Goal: Information Seeking & Learning: Learn about a topic

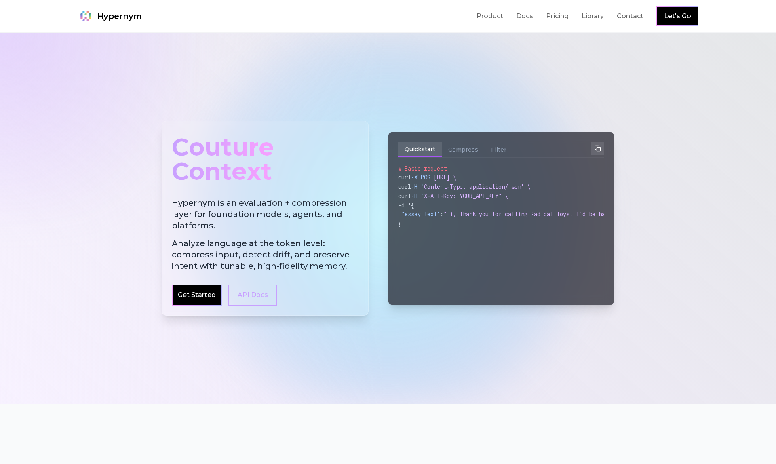
click at [88, 80] on div at bounding box center [388, 218] width 776 height 371
click at [437, 220] on div "}'" at bounding box center [501, 223] width 206 height 9
click at [464, 149] on button "Compress" at bounding box center [463, 149] width 43 height 15
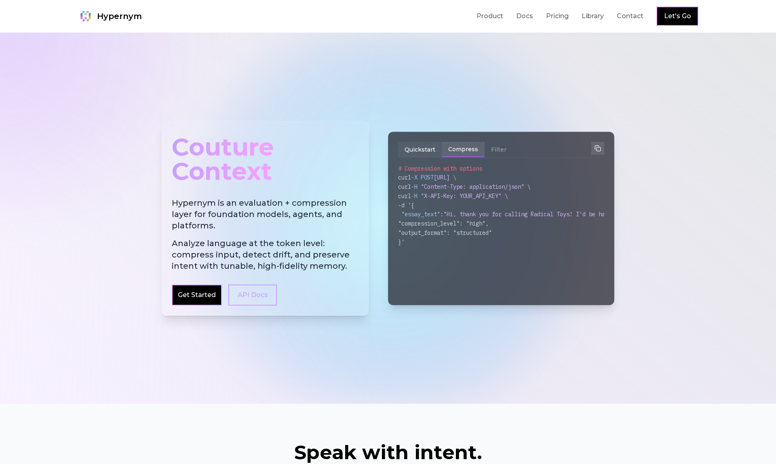
click at [428, 147] on button "Quickstart" at bounding box center [420, 149] width 44 height 15
click at [464, 149] on button "Compress" at bounding box center [463, 149] width 43 height 15
click at [505, 148] on button "Filter" at bounding box center [499, 149] width 28 height 15
click at [466, 147] on button "Compress" at bounding box center [463, 149] width 43 height 15
click at [479, 211] on span ""Hi, thank you for calling Radical Toys! I'd be happy to help with your shippin…" at bounding box center [603, 214] width 320 height 7
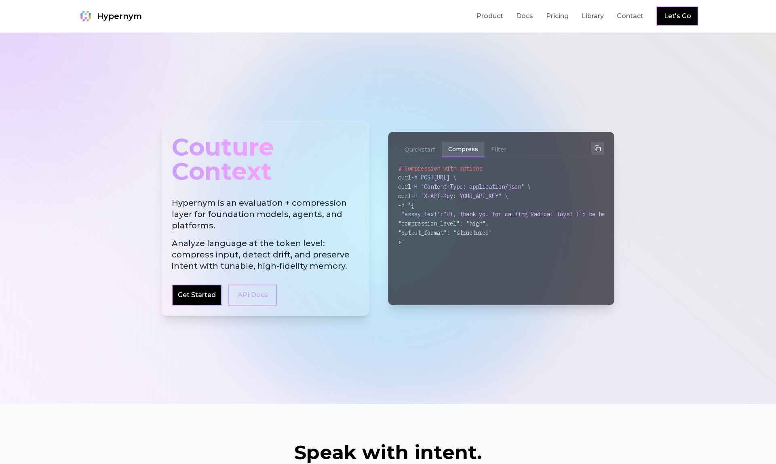
click at [489, 256] on div "# Basic request curl -X POST [URL] \ curl -H " Content-Type: application/json" …" at bounding box center [501, 229] width 206 height 131
click at [498, 148] on button "Filter" at bounding box center [499, 149] width 28 height 15
click at [465, 150] on button "Compress" at bounding box center [463, 149] width 43 height 15
click at [422, 150] on button "Quickstart" at bounding box center [420, 149] width 44 height 15
click at [460, 201] on div "-d '{" at bounding box center [501, 205] width 206 height 9
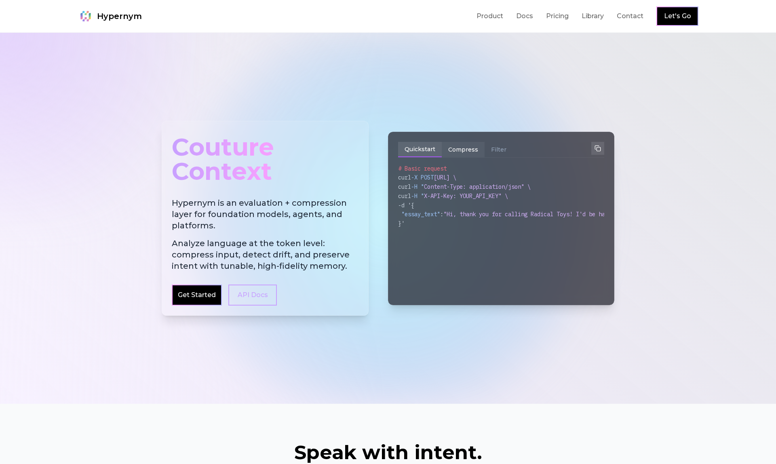
click at [463, 151] on button "Compress" at bounding box center [463, 149] width 43 height 15
click at [601, 148] on button at bounding box center [597, 148] width 13 height 13
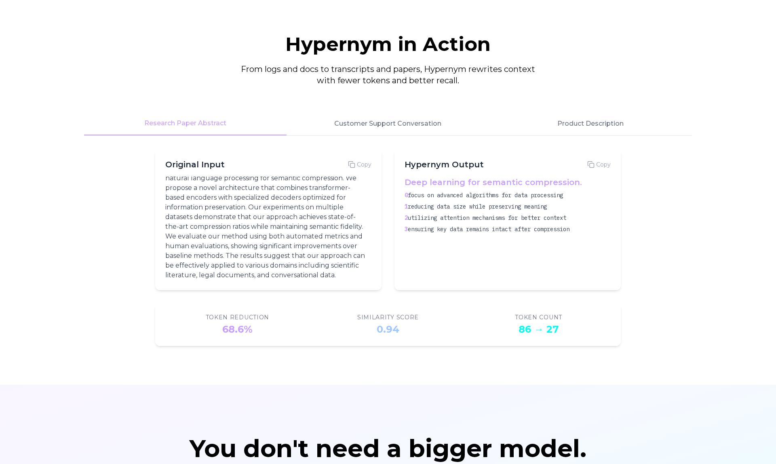
scroll to position [23, 0]
click at [401, 125] on button "Customer Support Conversation" at bounding box center [388, 123] width 202 height 23
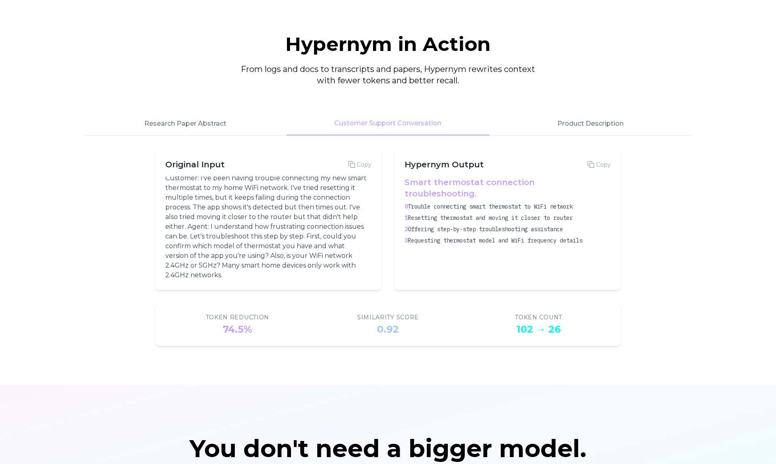
scroll to position [3, 0]
click at [579, 120] on button "Product Description" at bounding box center [590, 123] width 202 height 23
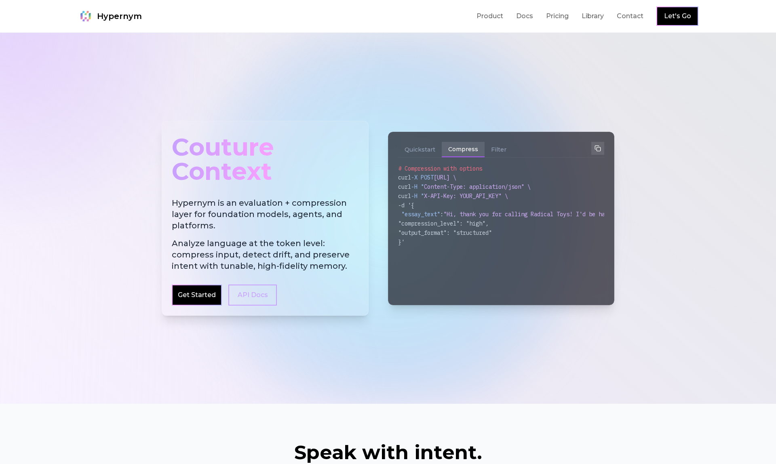
scroll to position [0, 0]
click at [564, 19] on link "Pricing" at bounding box center [557, 16] width 23 height 10
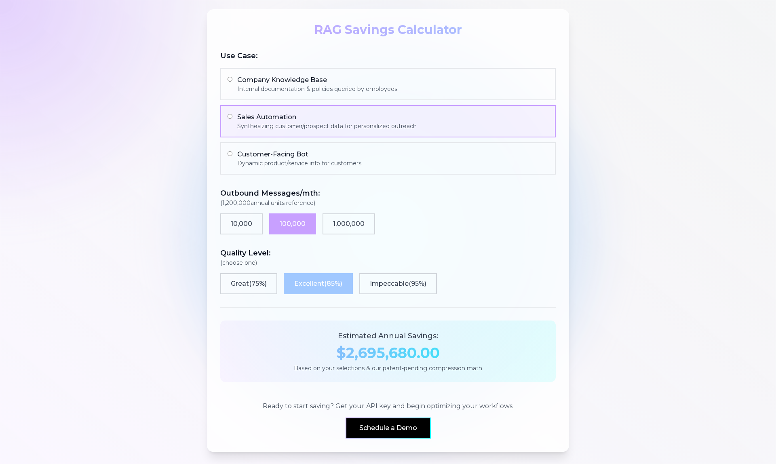
scroll to position [558, 0]
click at [350, 224] on button "1,000,000" at bounding box center [349, 223] width 53 height 21
click at [297, 217] on button "100,000" at bounding box center [292, 223] width 47 height 21
click at [353, 218] on button "1,000,000" at bounding box center [349, 223] width 53 height 21
click at [398, 287] on button "Impeccable ( 95 %)" at bounding box center [398, 283] width 78 height 21
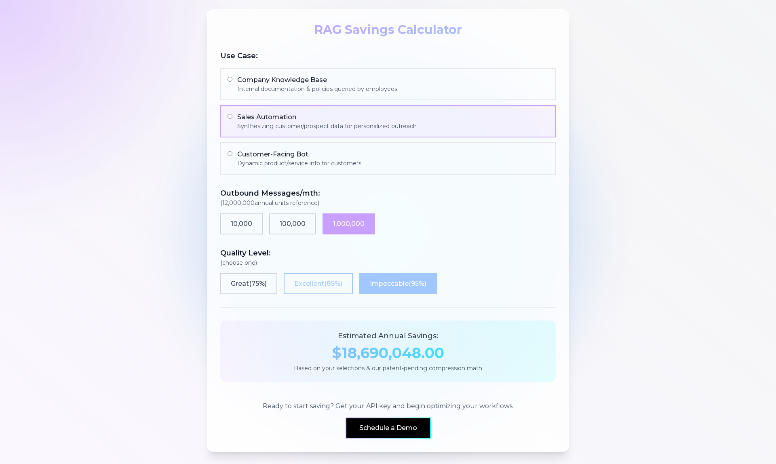
click at [342, 283] on button "Excellent ( 85 %)" at bounding box center [318, 283] width 69 height 21
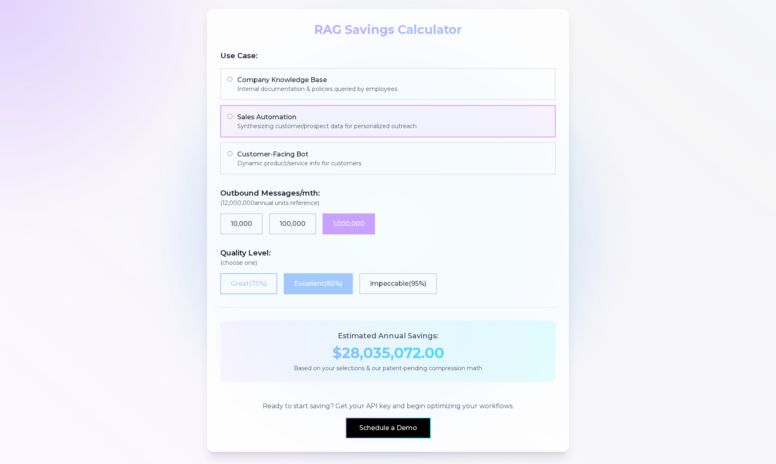
click at [274, 283] on button "Great ( 75 %)" at bounding box center [248, 283] width 57 height 21
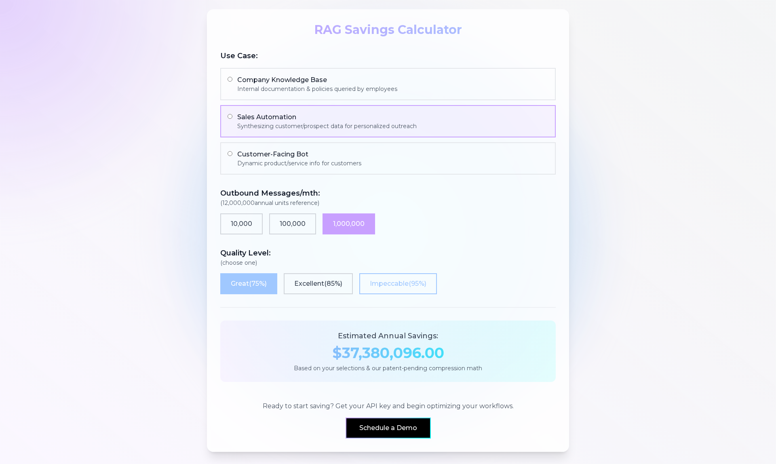
click at [391, 282] on button "Impeccable ( 95 %)" at bounding box center [398, 283] width 78 height 21
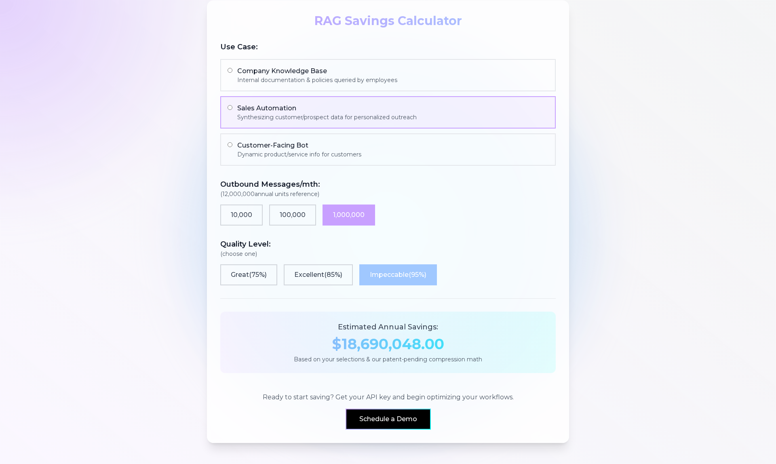
scroll to position [569, 0]
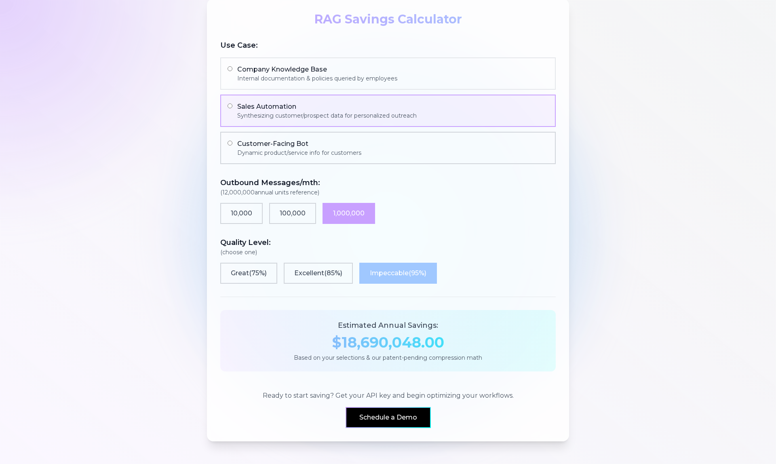
click at [323, 154] on div "Dynamic product/service info for customers" at bounding box center [299, 153] width 124 height 8
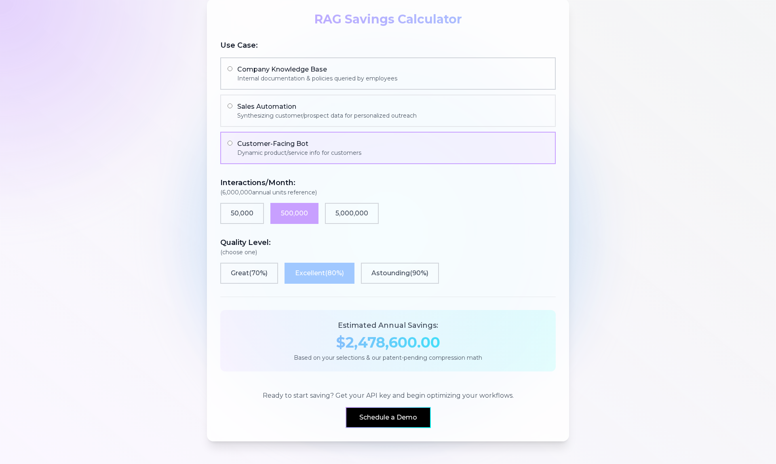
click at [300, 71] on div "Company Knowledge Base" at bounding box center [317, 70] width 160 height 10
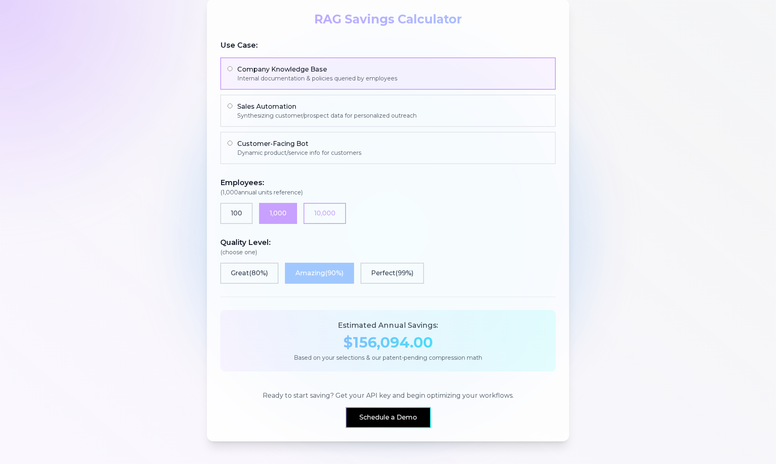
click at [327, 215] on button "10,000" at bounding box center [325, 213] width 42 height 21
click at [278, 219] on button "1,000" at bounding box center [278, 213] width 38 height 21
click at [319, 219] on button "10,000" at bounding box center [325, 213] width 42 height 21
click at [276, 215] on button "1,000" at bounding box center [278, 213] width 38 height 21
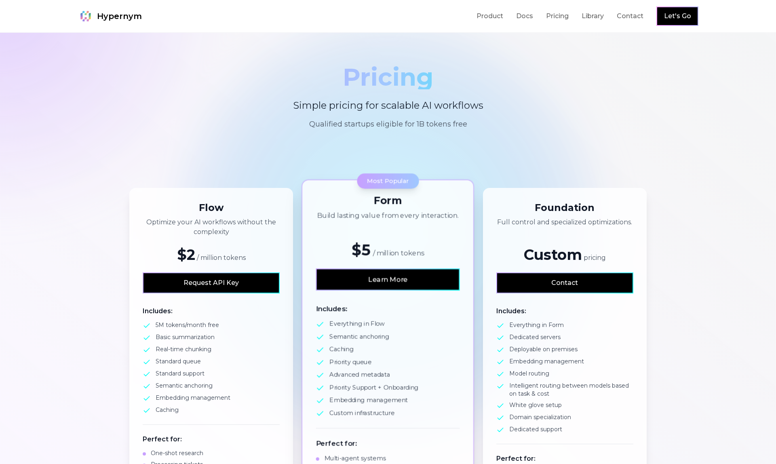
scroll to position [0, 0]
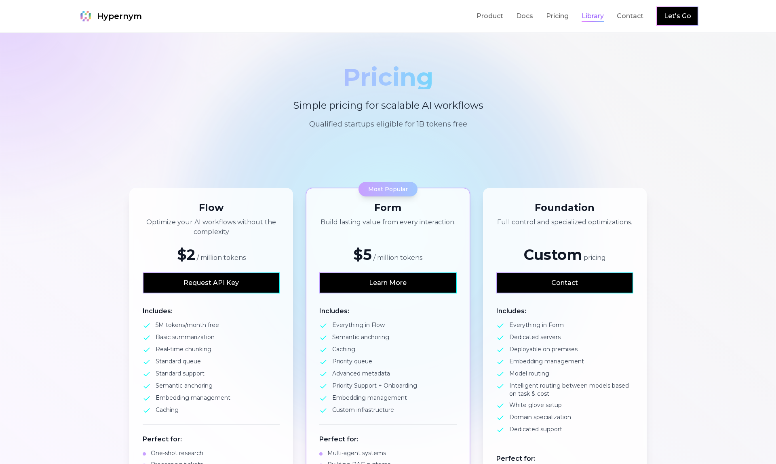
click at [593, 17] on link "Library" at bounding box center [593, 16] width 22 height 10
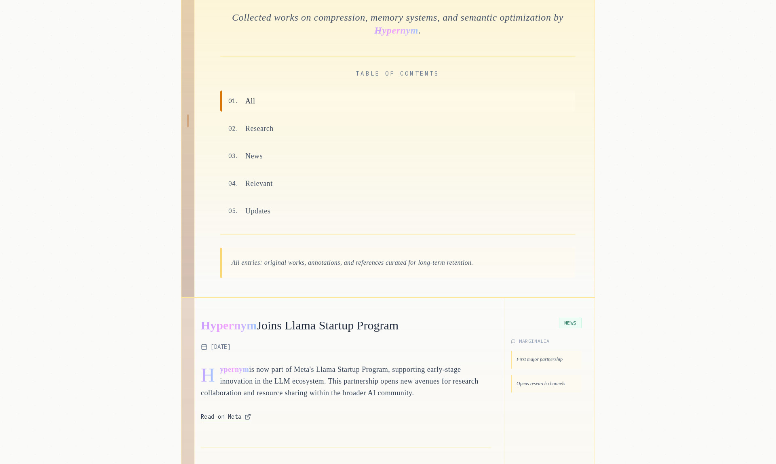
scroll to position [121, 0]
click at [254, 158] on span "News" at bounding box center [253, 155] width 17 height 11
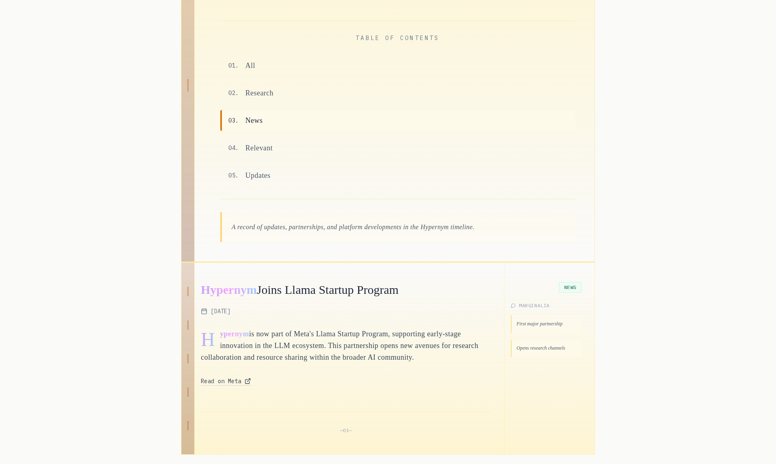
scroll to position [164, 0]
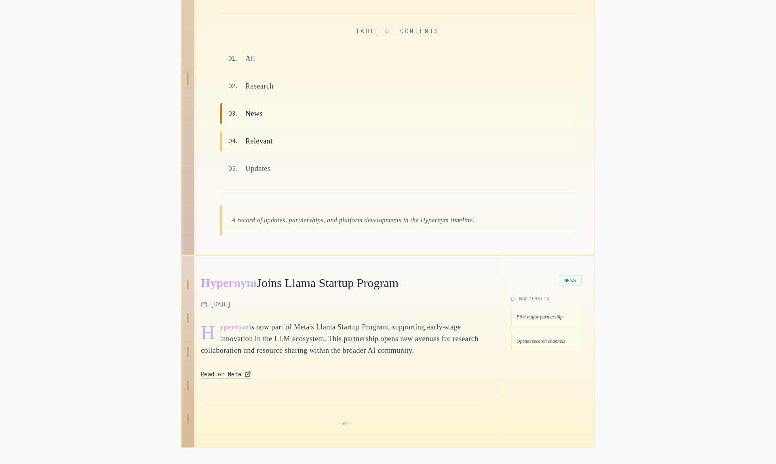
click at [260, 141] on span "Relevant" at bounding box center [258, 140] width 27 height 11
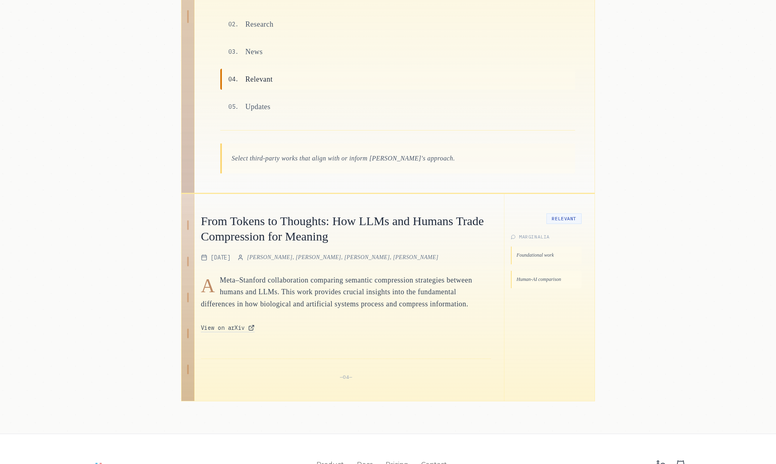
scroll to position [226, 0]
click at [262, 106] on span "Updates" at bounding box center [257, 105] width 25 height 11
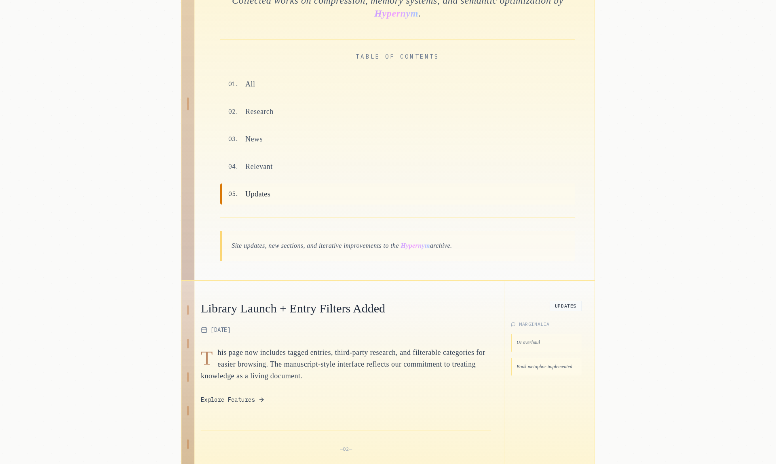
scroll to position [136, 0]
click at [253, 113] on span "Research" at bounding box center [259, 113] width 28 height 11
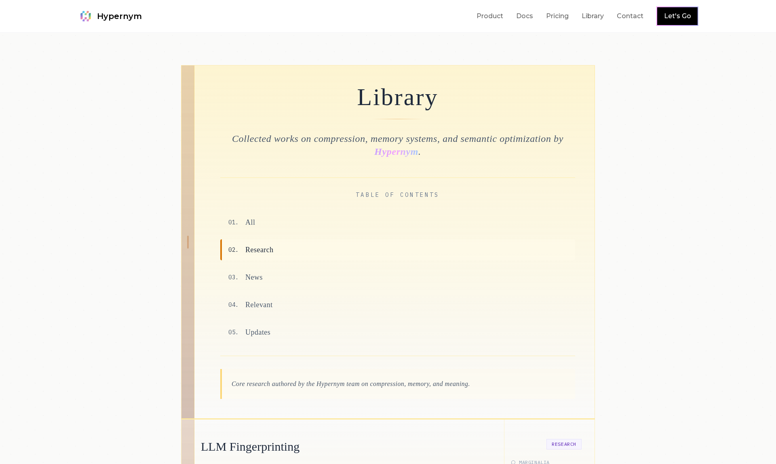
scroll to position [0, 0]
click at [491, 15] on link "Product" at bounding box center [490, 16] width 27 height 10
